Goal: Task Accomplishment & Management: Manage account settings

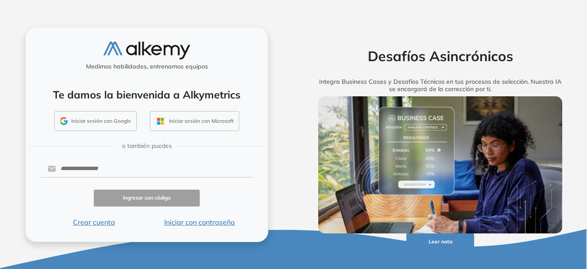
click at [97, 122] on button "Iniciar sesión con Google" at bounding box center [95, 121] width 83 height 20
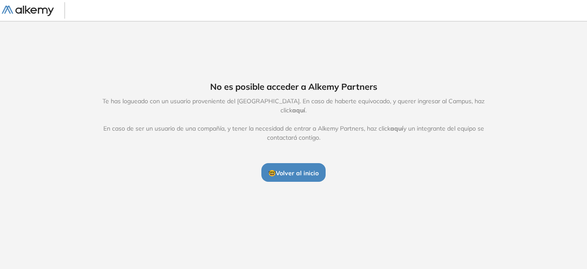
click at [314, 172] on span "🤓 Volver al inicio" at bounding box center [293, 173] width 50 height 8
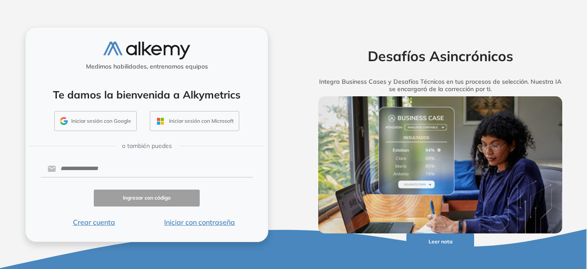
click at [106, 119] on button "Iniciar sesión con Google" at bounding box center [95, 121] width 83 height 20
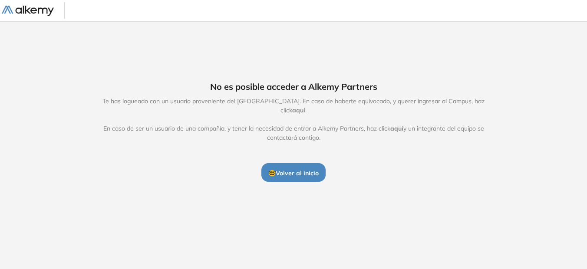
click at [302, 169] on span "🤓 Volver al inicio" at bounding box center [293, 173] width 50 height 8
